Goal: Find specific page/section: Find specific page/section

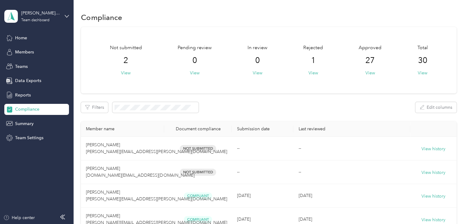
drag, startPoint x: 21, startPoint y: 107, endPoint x: 79, endPoint y: 104, distance: 58.5
click at [21, 107] on span "Compliance" at bounding box center [27, 109] width 24 height 6
